Goal: Task Accomplishment & Management: Manage account settings

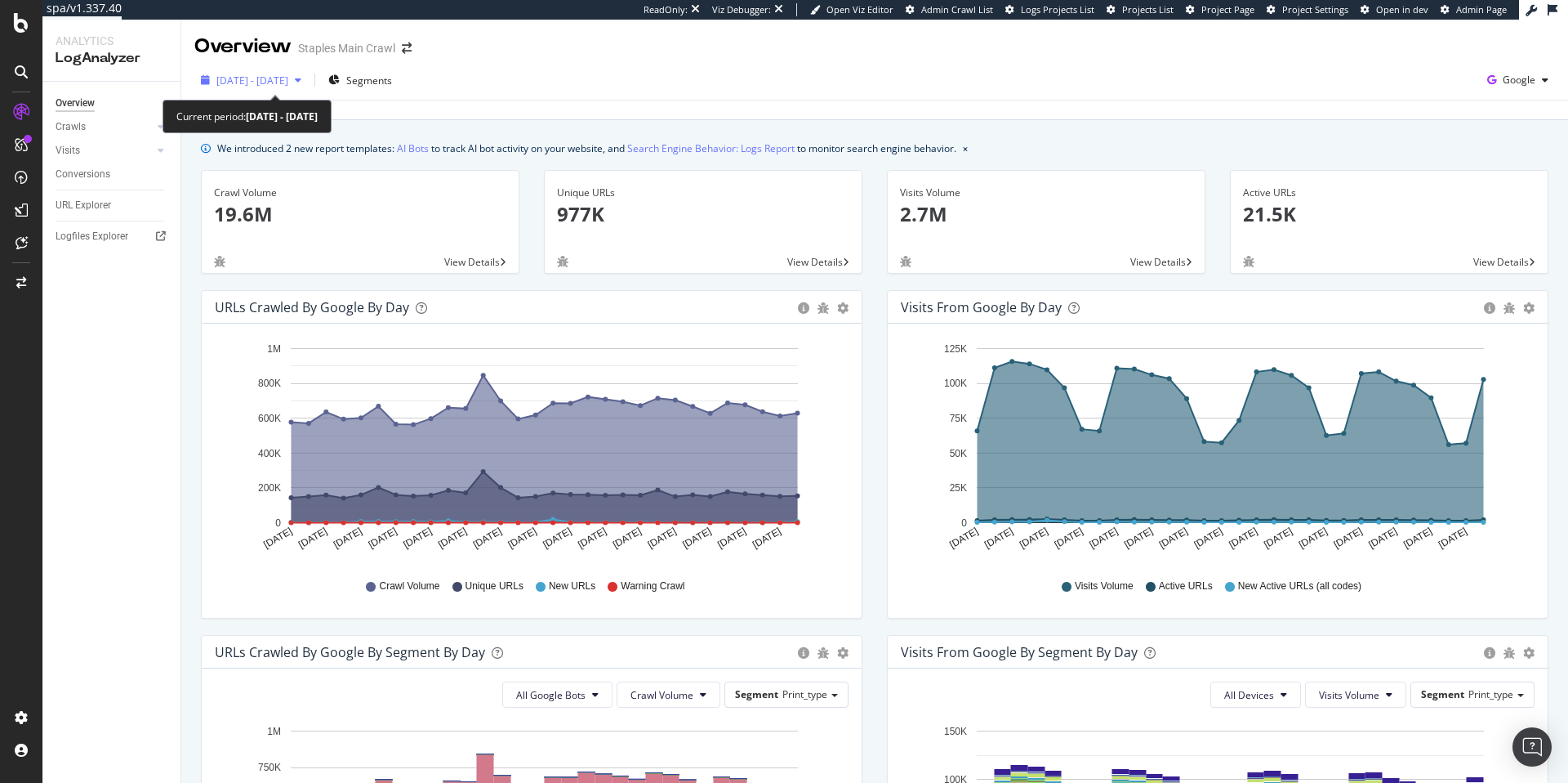
click at [254, 82] on span "[DATE] - [DATE]" at bounding box center [252, 80] width 72 height 14
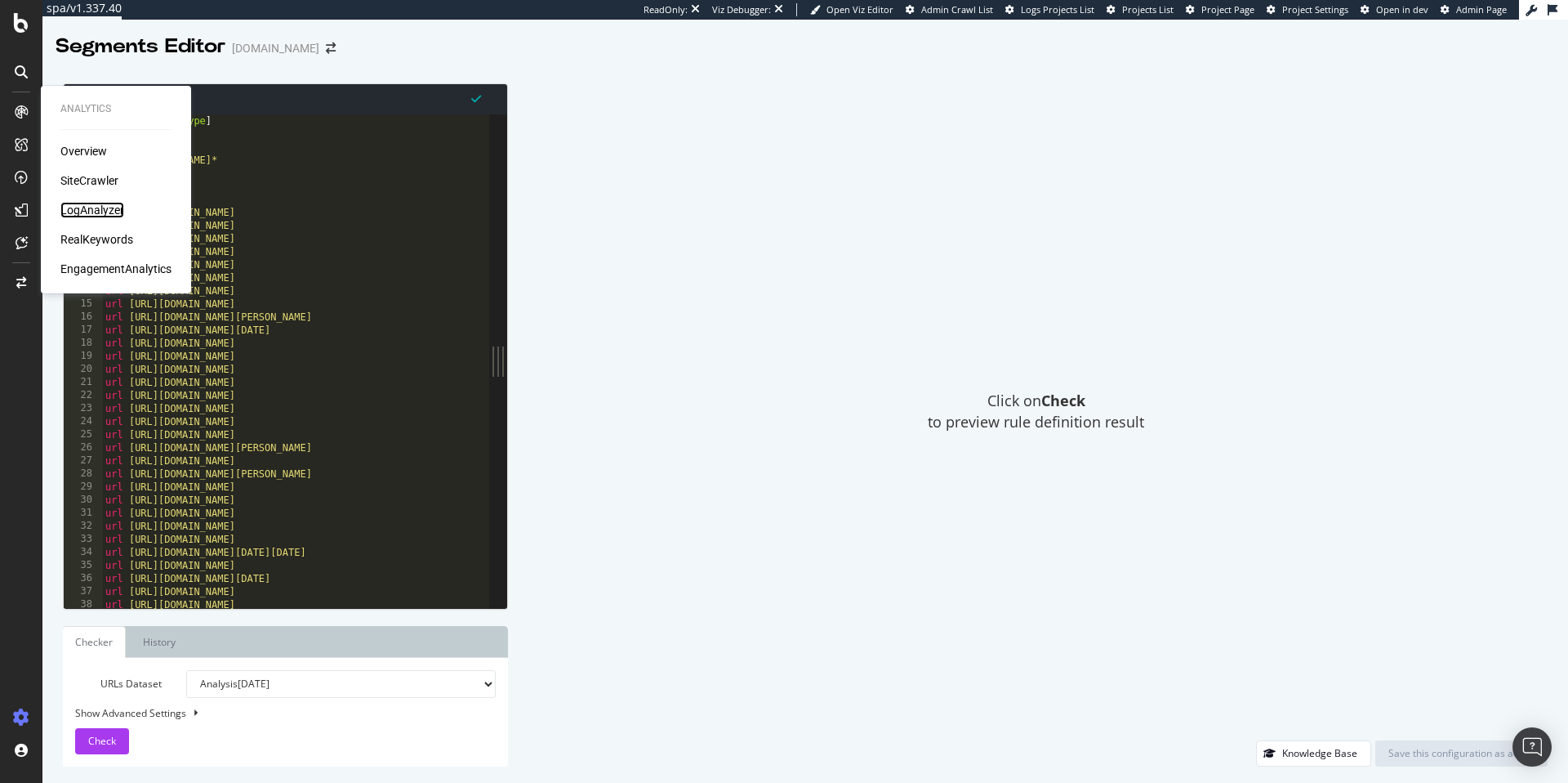
click at [89, 204] on div "LogAnalyzer" at bounding box center [92, 210] width 63 height 17
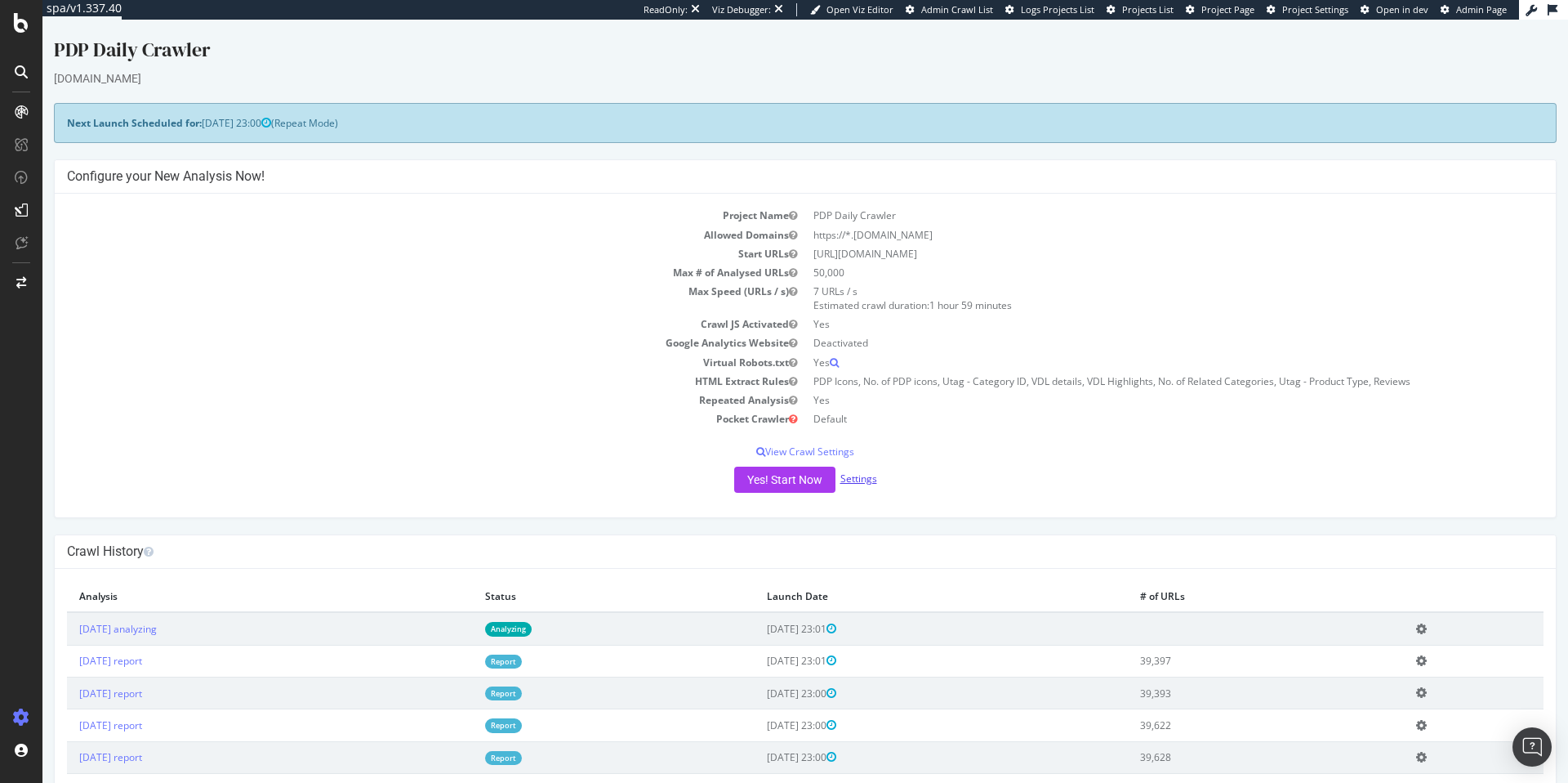
click at [865, 477] on link "Settings" at bounding box center [859, 478] width 37 height 14
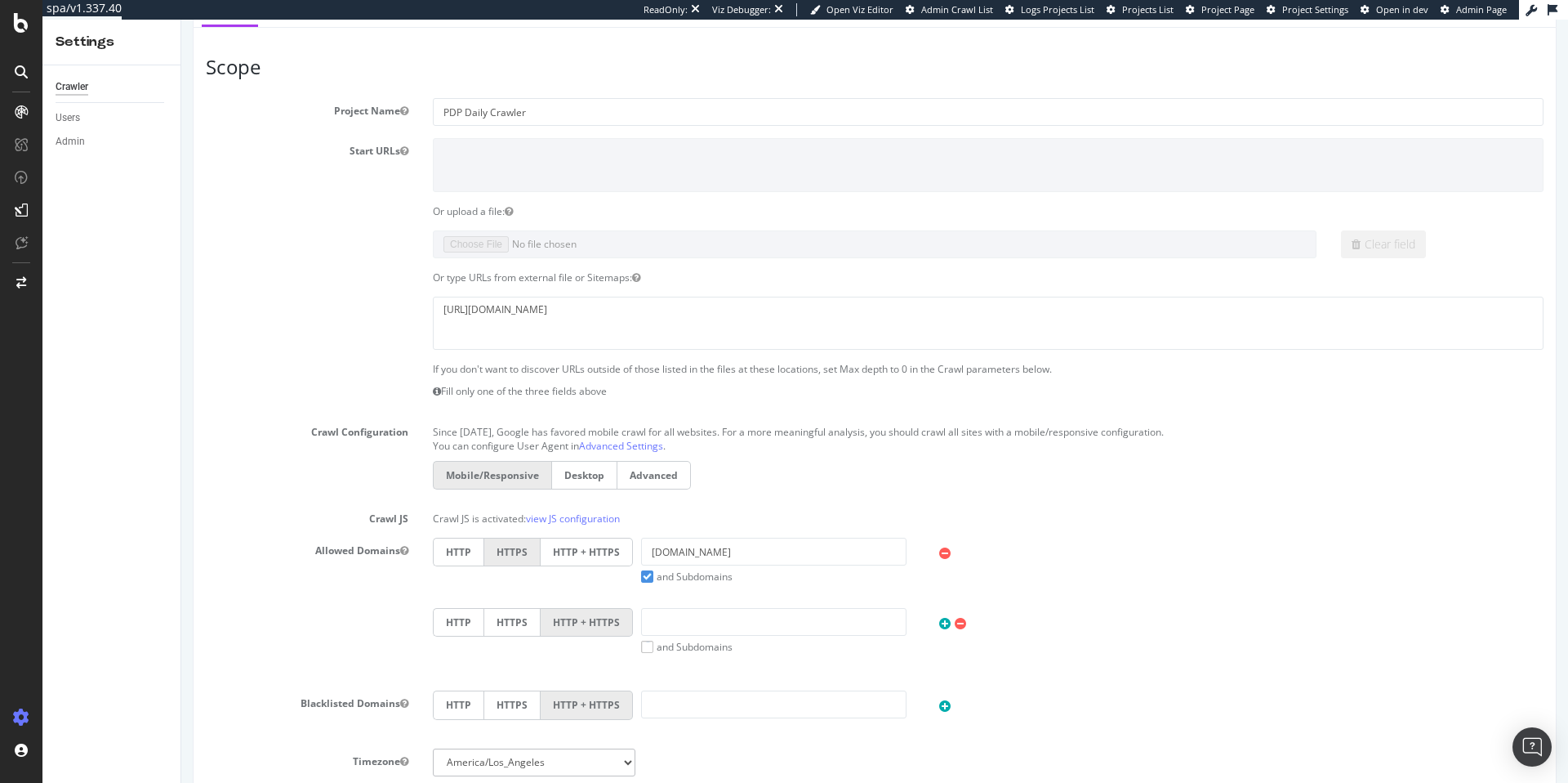
scroll to position [173, 0]
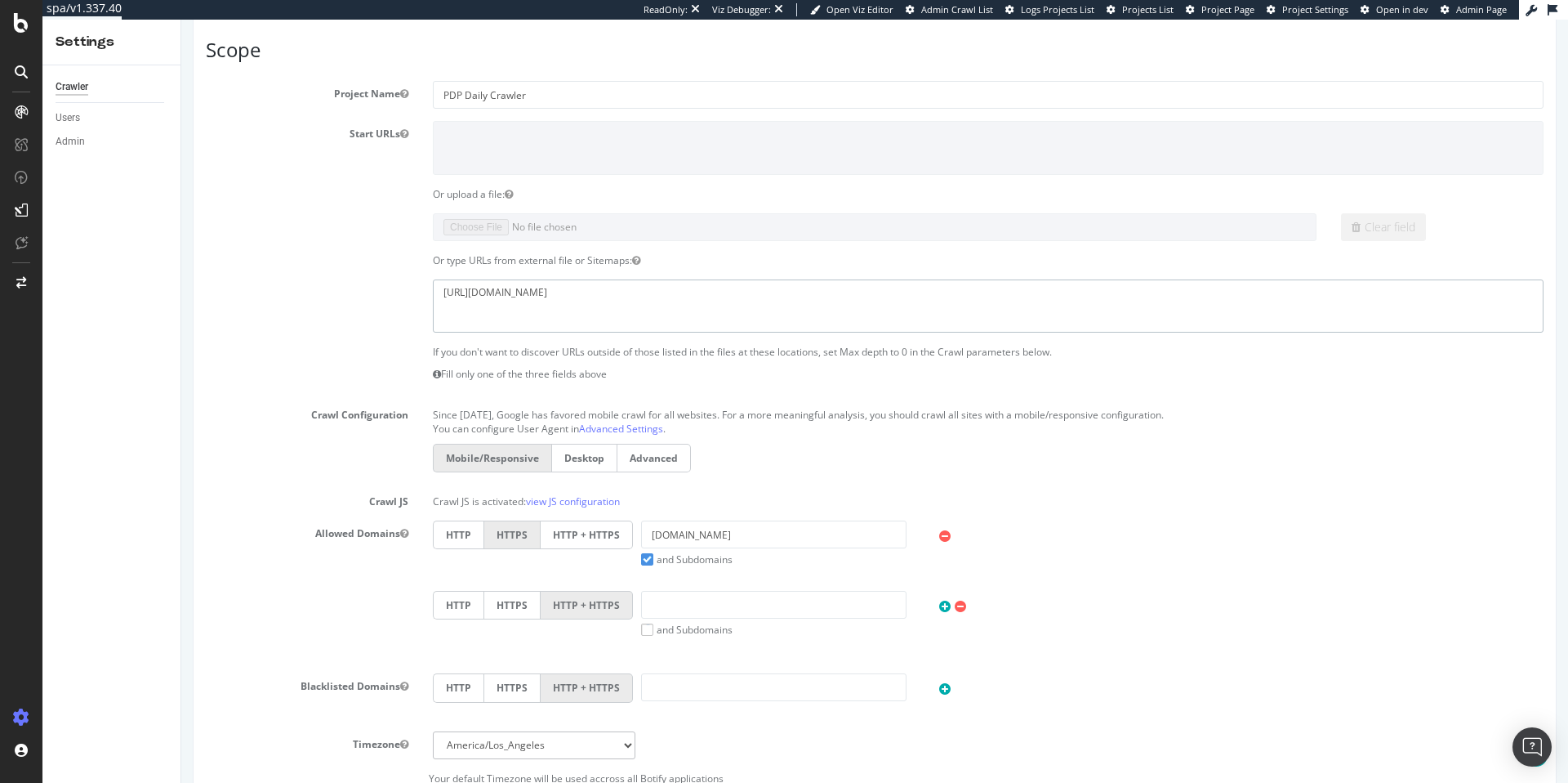
click at [669, 288] on textarea "https://www.livingspaces.com/product_sitemap_index.xml" at bounding box center [989, 306] width 1111 height 53
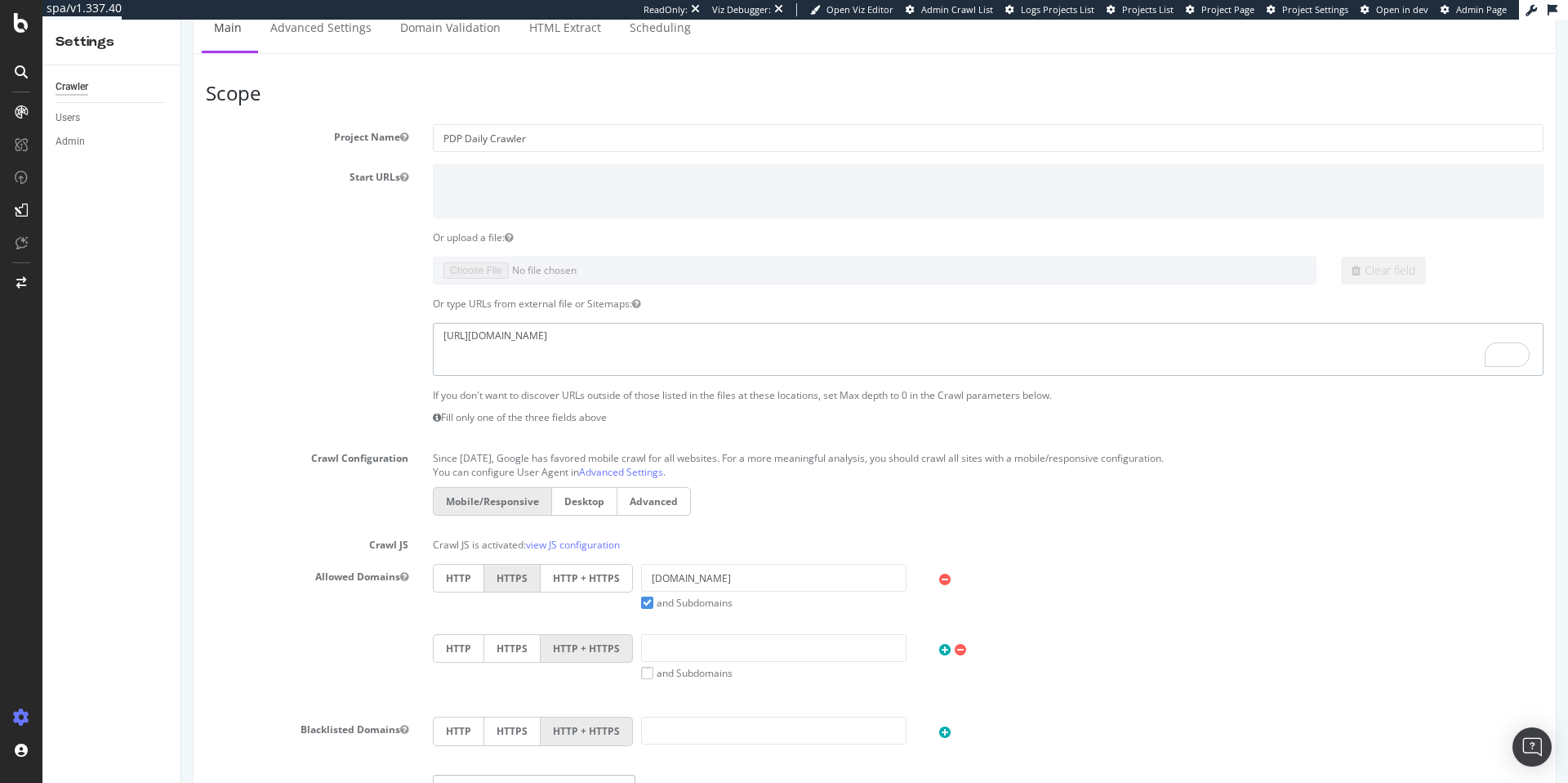
scroll to position [121, 0]
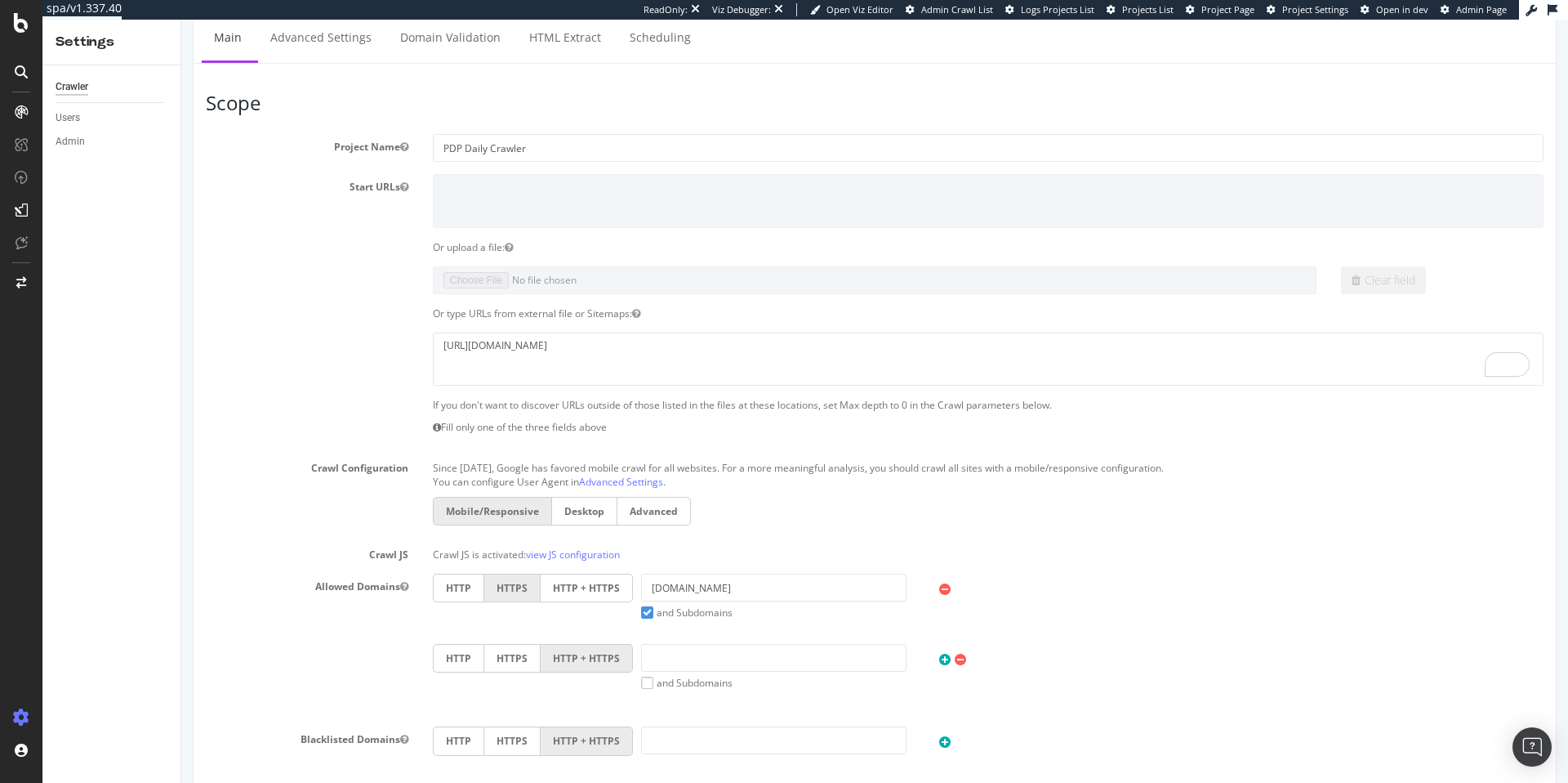
click at [332, 328] on section "Project Name PDP Daily Crawler Start URLs Or upload a file: Clear field Or type…" at bounding box center [875, 486] width 1338 height 704
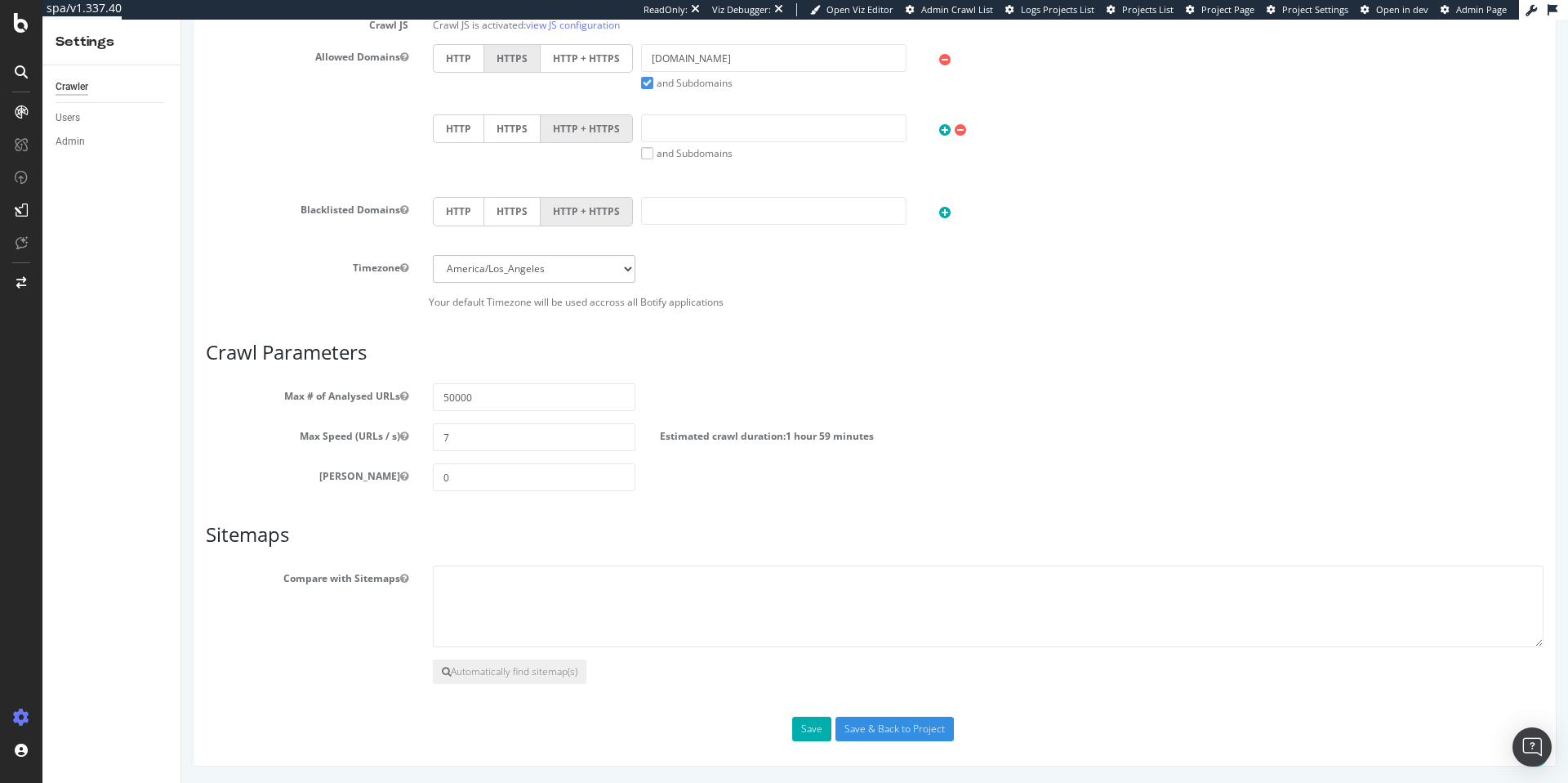
scroll to position [0, 0]
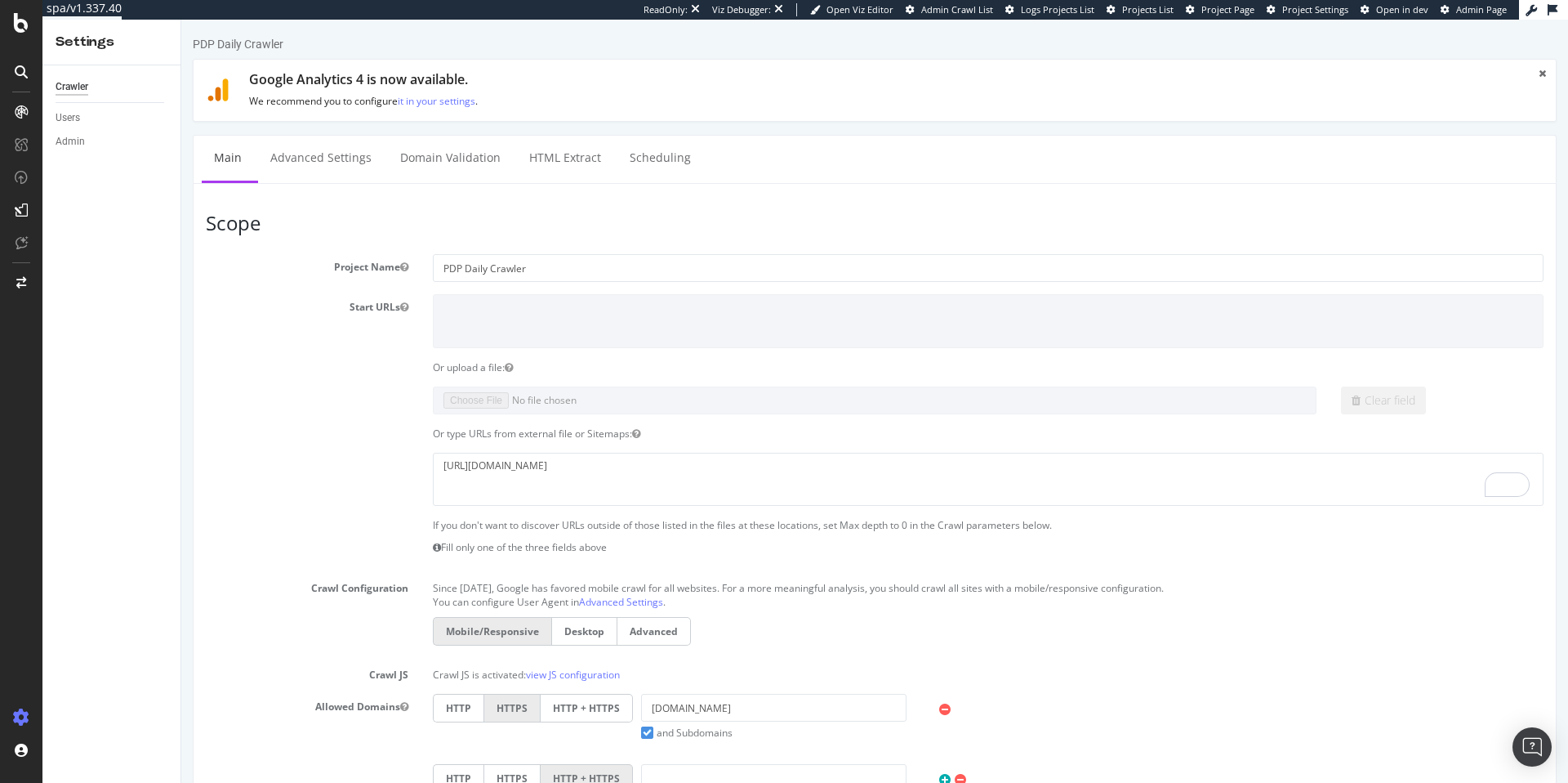
click at [72, 674] on div "Crawler Users Admin" at bounding box center [111, 424] width 138 height 718
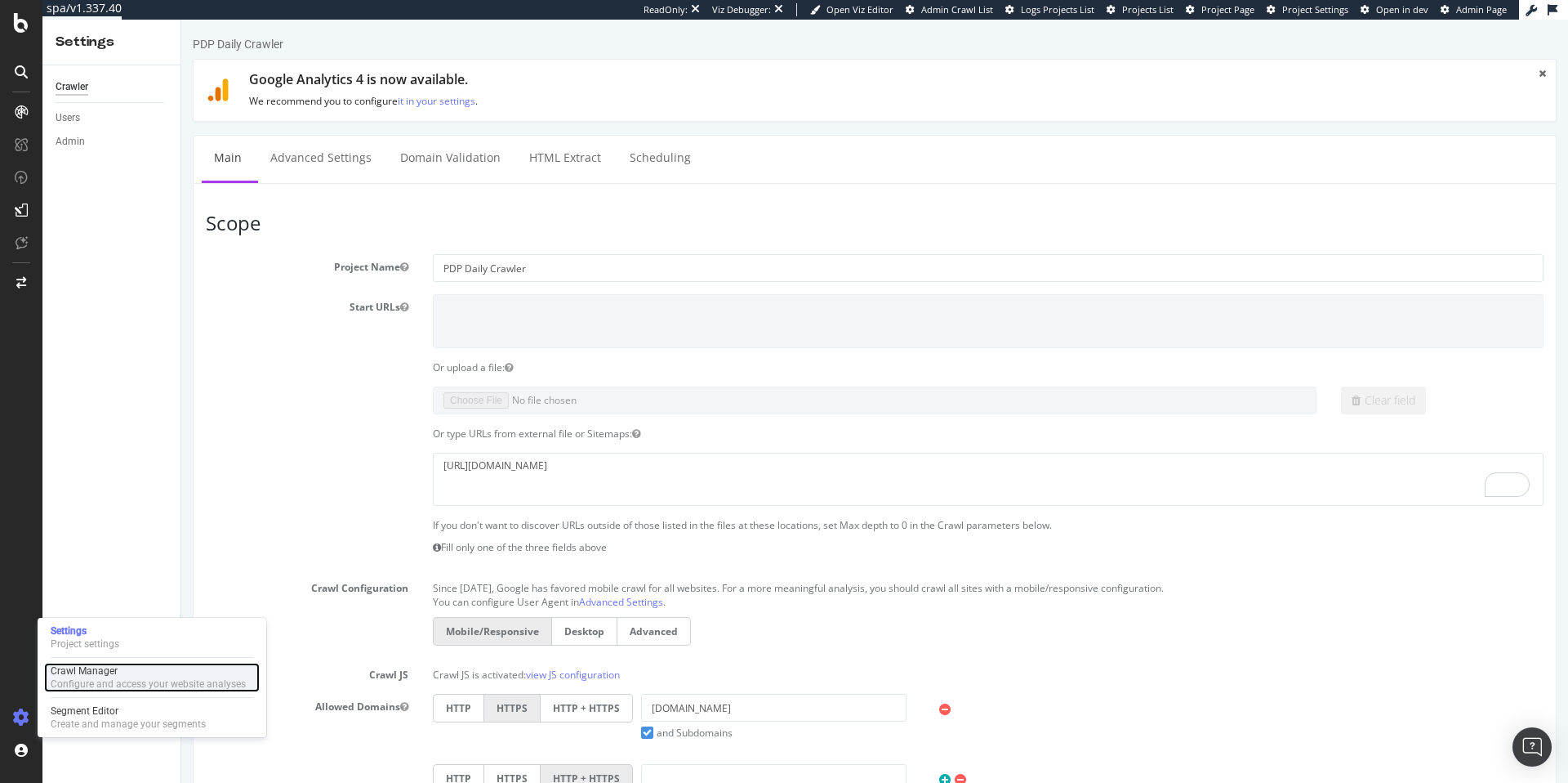
click at [117, 665] on div "Crawl Manager" at bounding box center [148, 671] width 195 height 13
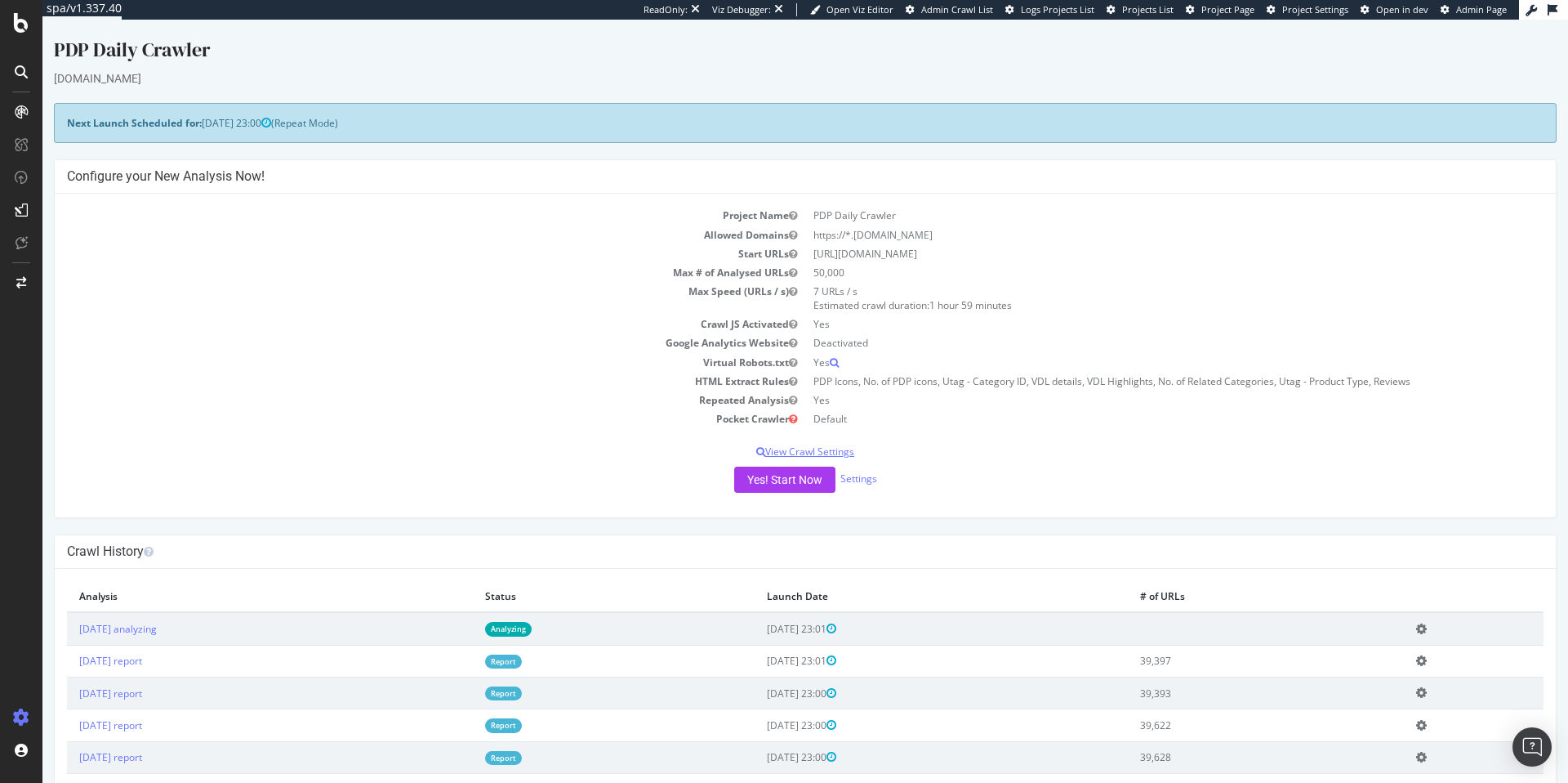
click at [797, 449] on p "View Crawl Settings" at bounding box center [805, 451] width 1476 height 14
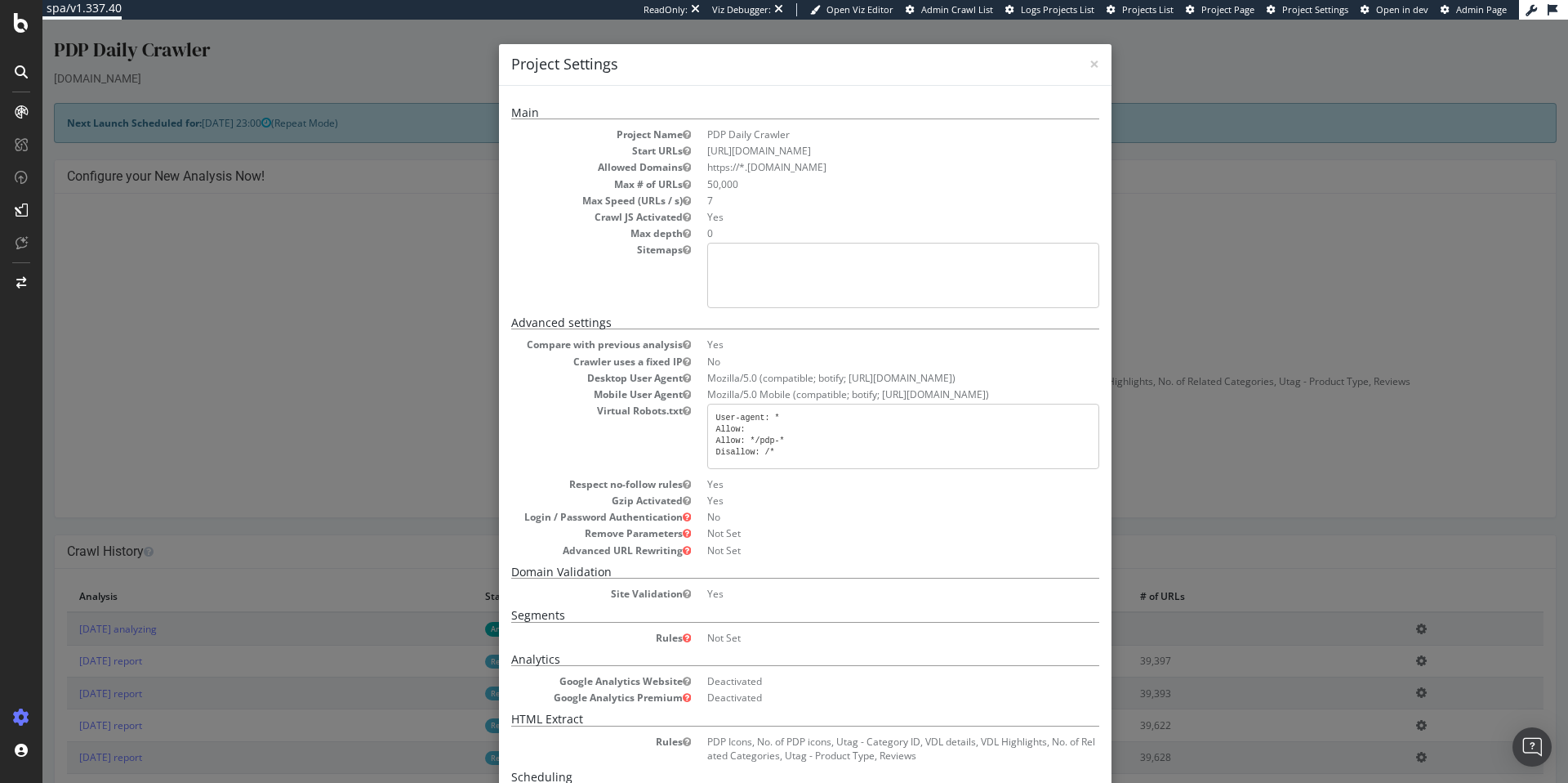
click at [1100, 64] on div "× Close Project Settings" at bounding box center [806, 64] width 612 height 41
click at [1094, 64] on span "×" at bounding box center [1094, 63] width 10 height 23
